Goal: Task Accomplishment & Management: Use online tool/utility

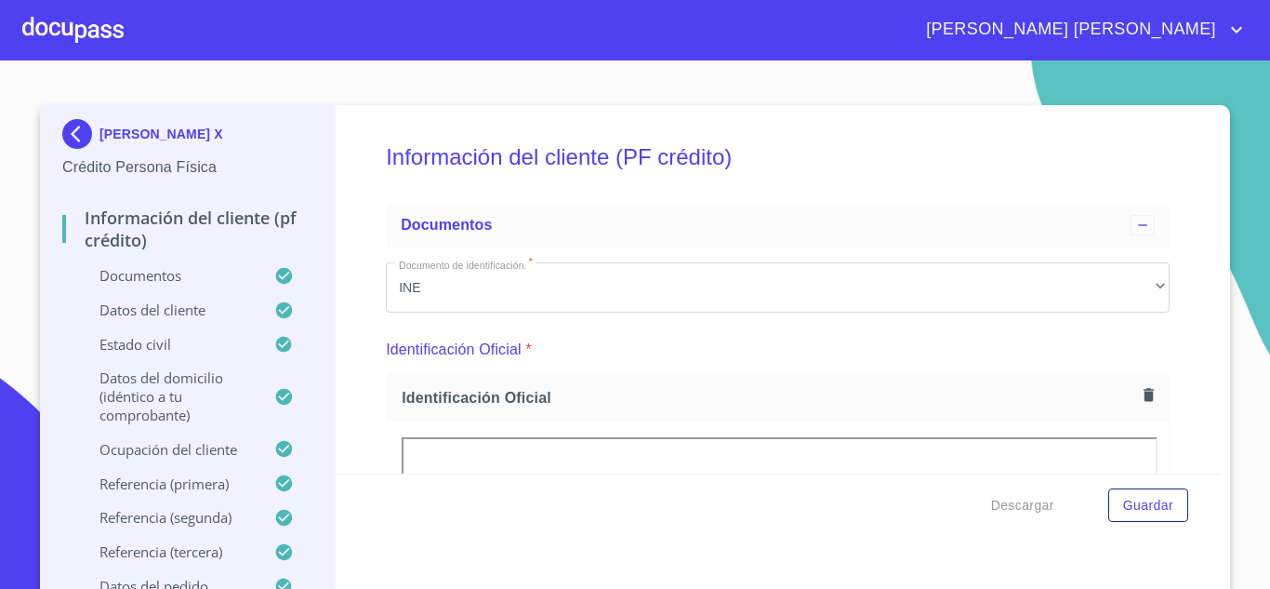
scroll to position [6713, 0]
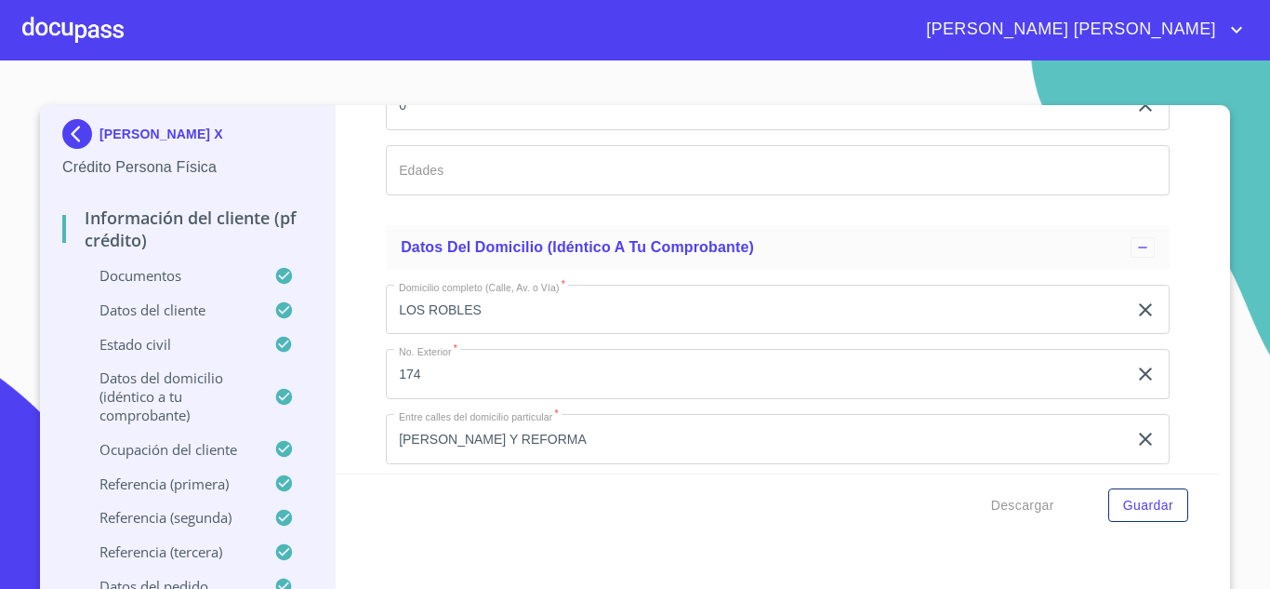
click at [100, 36] on div at bounding box center [72, 30] width 101 height 60
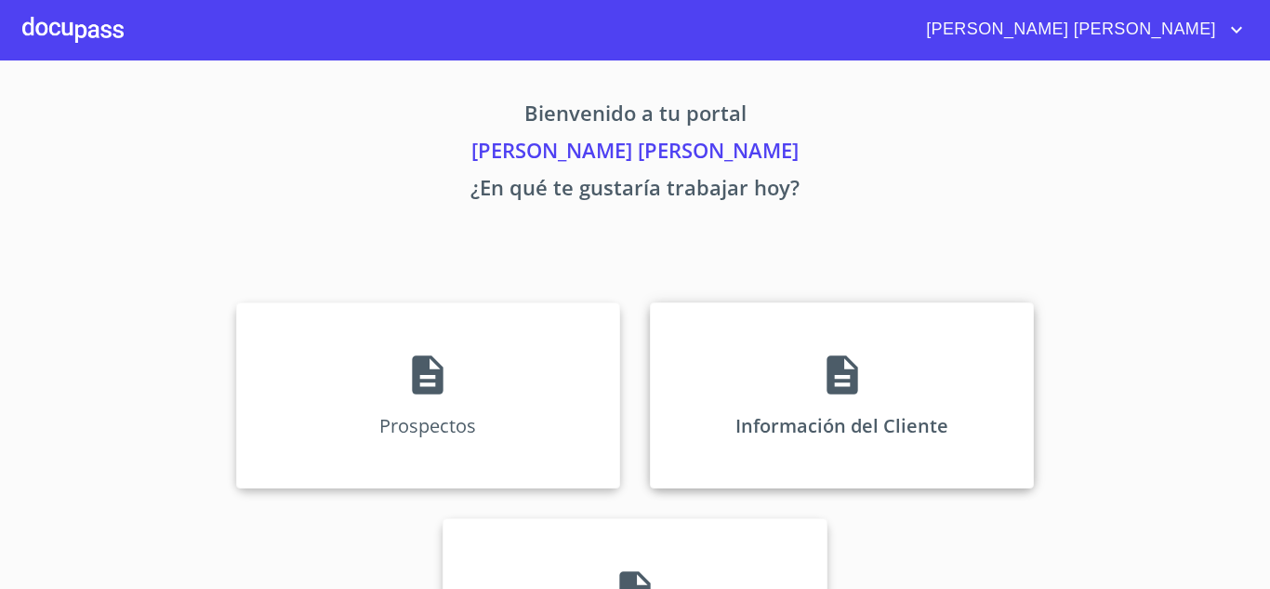
click at [797, 416] on p "Información del Cliente" at bounding box center [842, 425] width 213 height 25
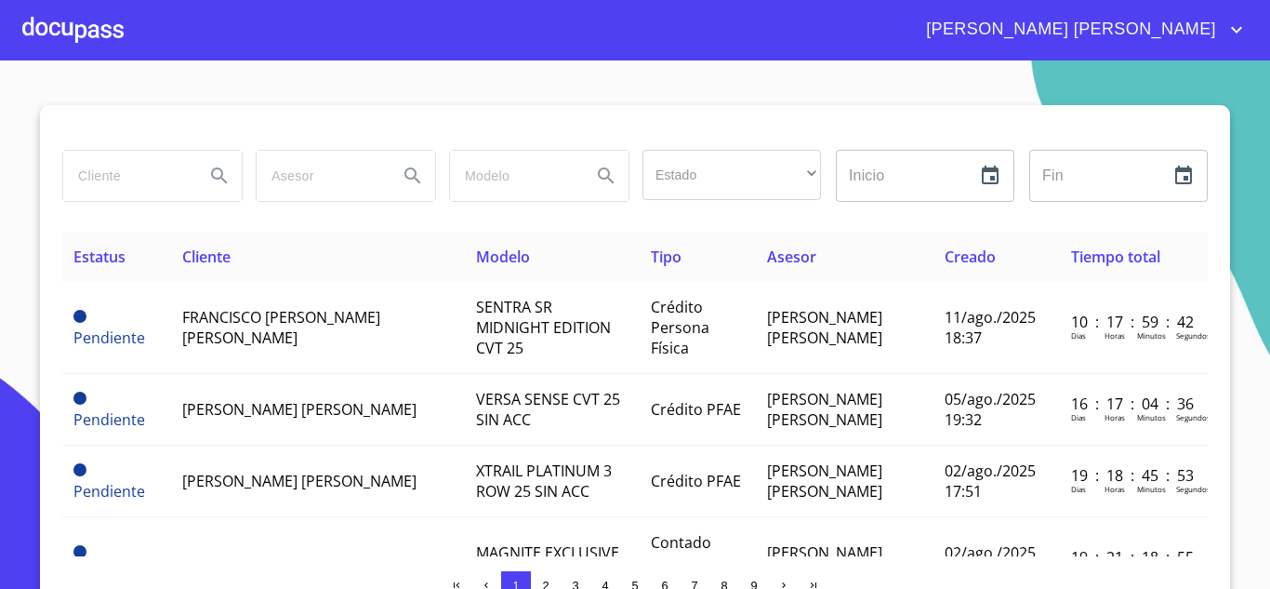
click at [116, 179] on input "search" at bounding box center [126, 176] width 126 height 50
type input "[PERSON_NAME]"
click at [208, 173] on icon "Search" at bounding box center [219, 176] width 22 height 22
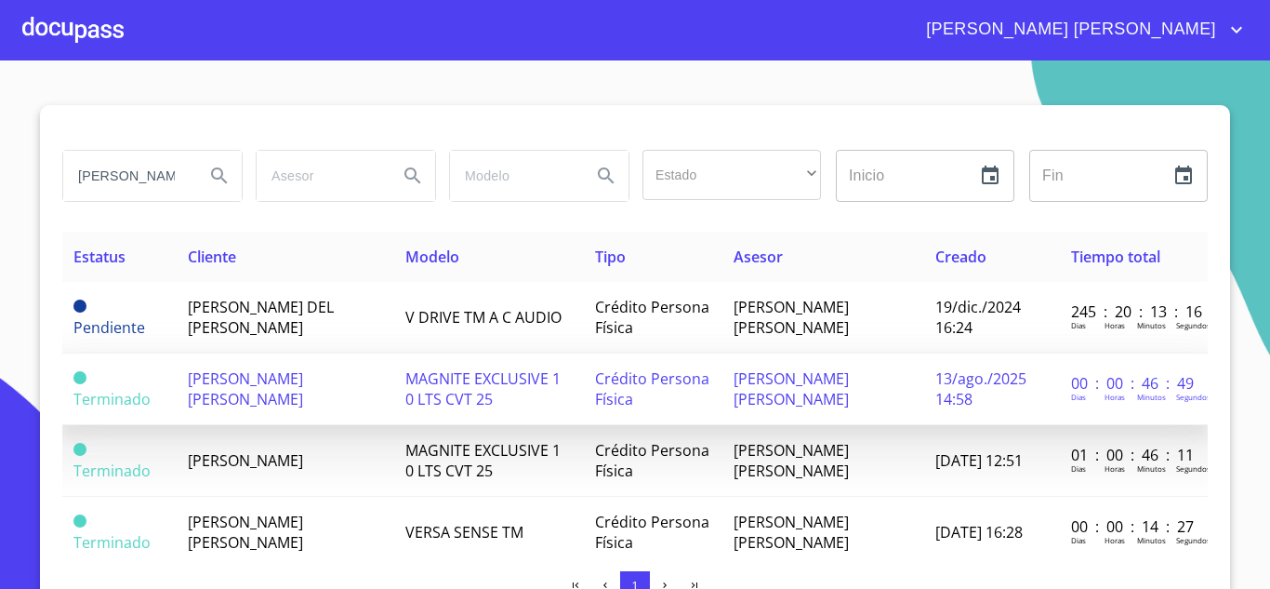
click at [311, 393] on td "[PERSON_NAME] [PERSON_NAME]" at bounding box center [286, 389] width 219 height 72
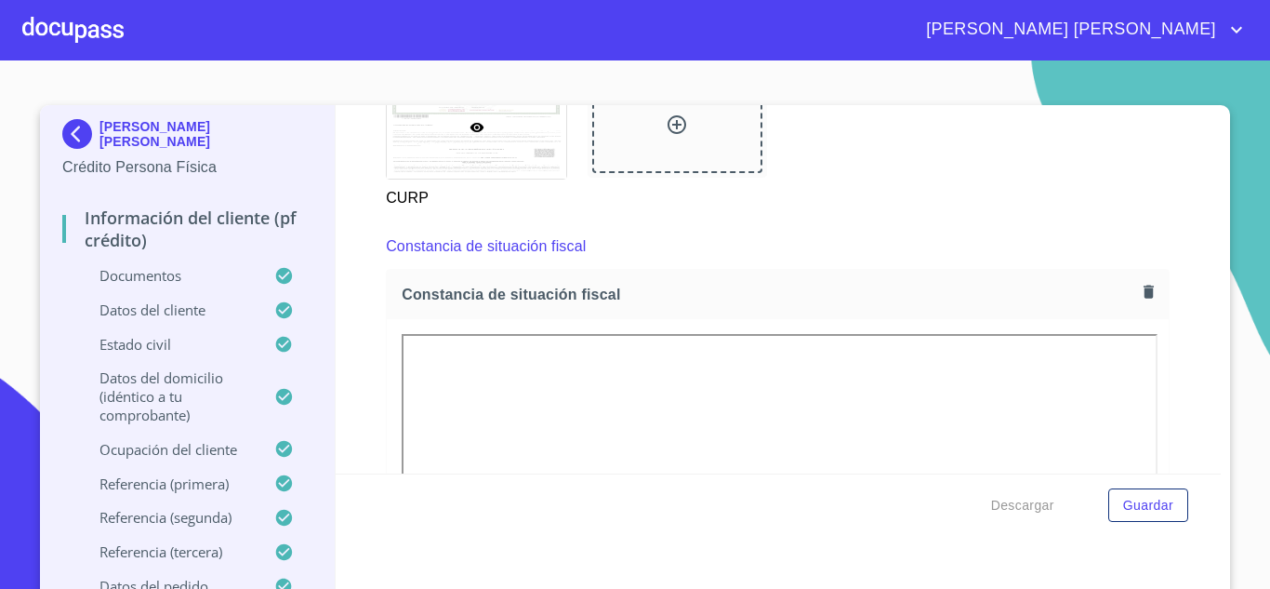
scroll to position [4940, 0]
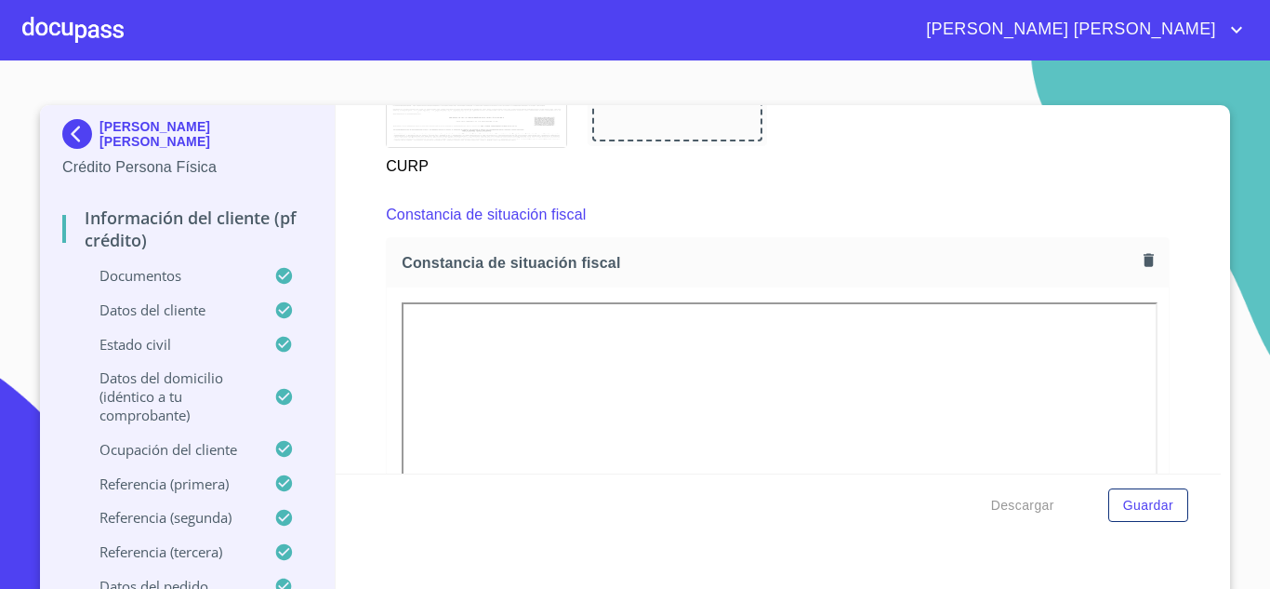
click at [1215, 17] on span "[PERSON_NAME] [PERSON_NAME]" at bounding box center [1068, 30] width 313 height 30
click at [1220, 43] on li "Salir" at bounding box center [1218, 38] width 60 height 33
